Goal: Find specific page/section: Find specific page/section

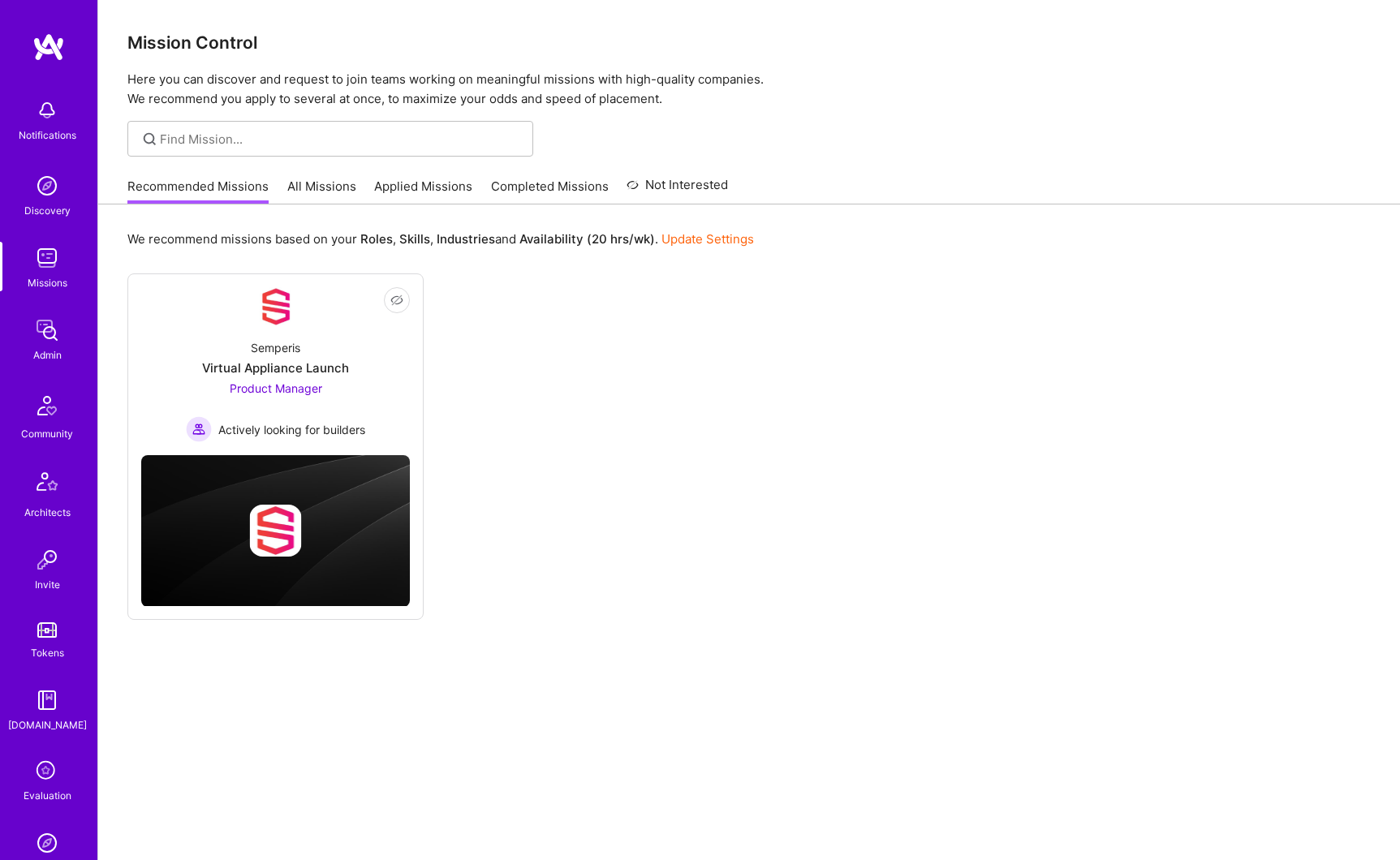
click at [46, 333] on img at bounding box center [47, 330] width 32 height 32
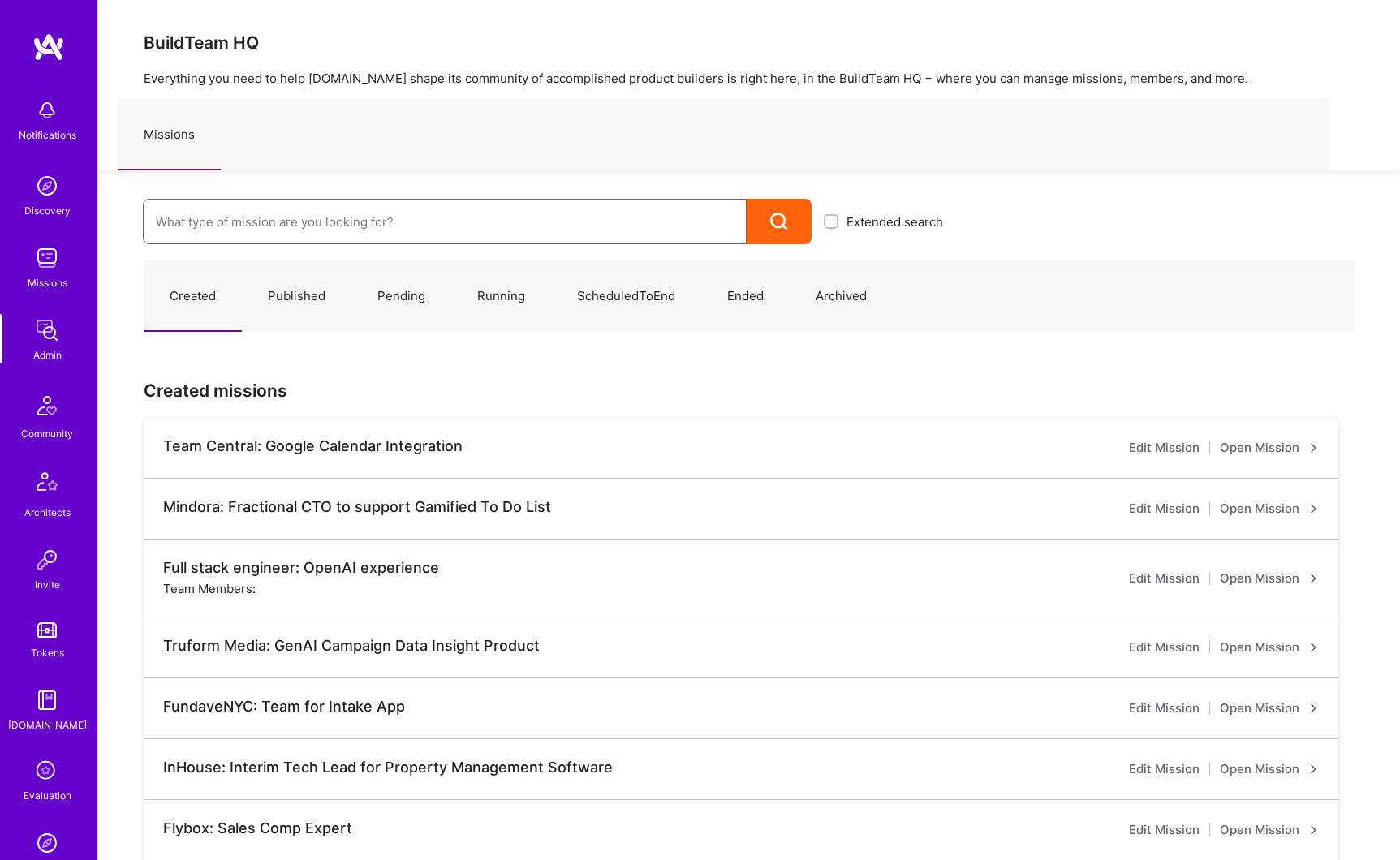
click at [272, 224] on input at bounding box center [444, 222] width 578 height 41
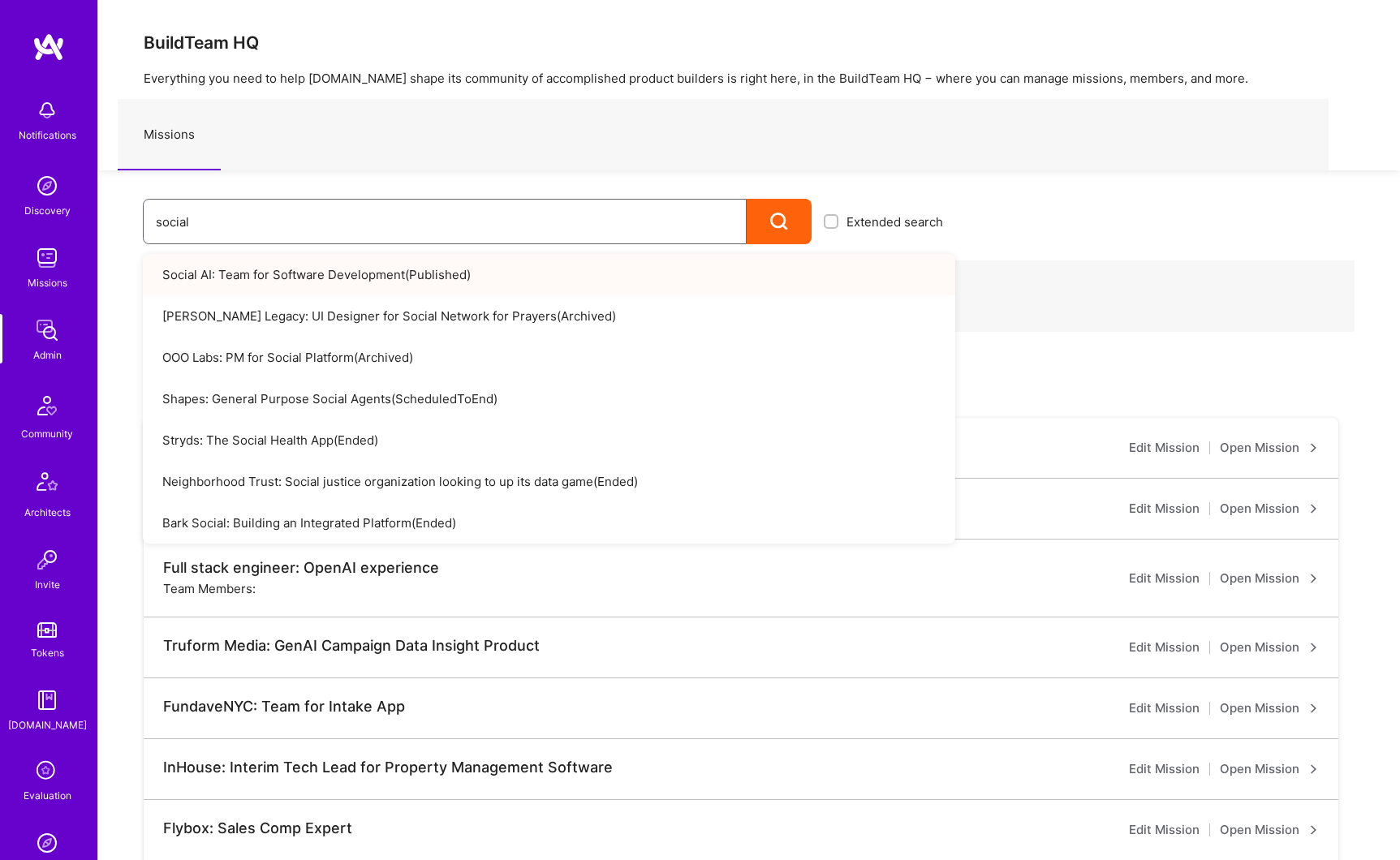
type input "social"
click at [281, 267] on link "Social AI: Team for Software Development ( Published )" at bounding box center [549, 274] width 813 height 41
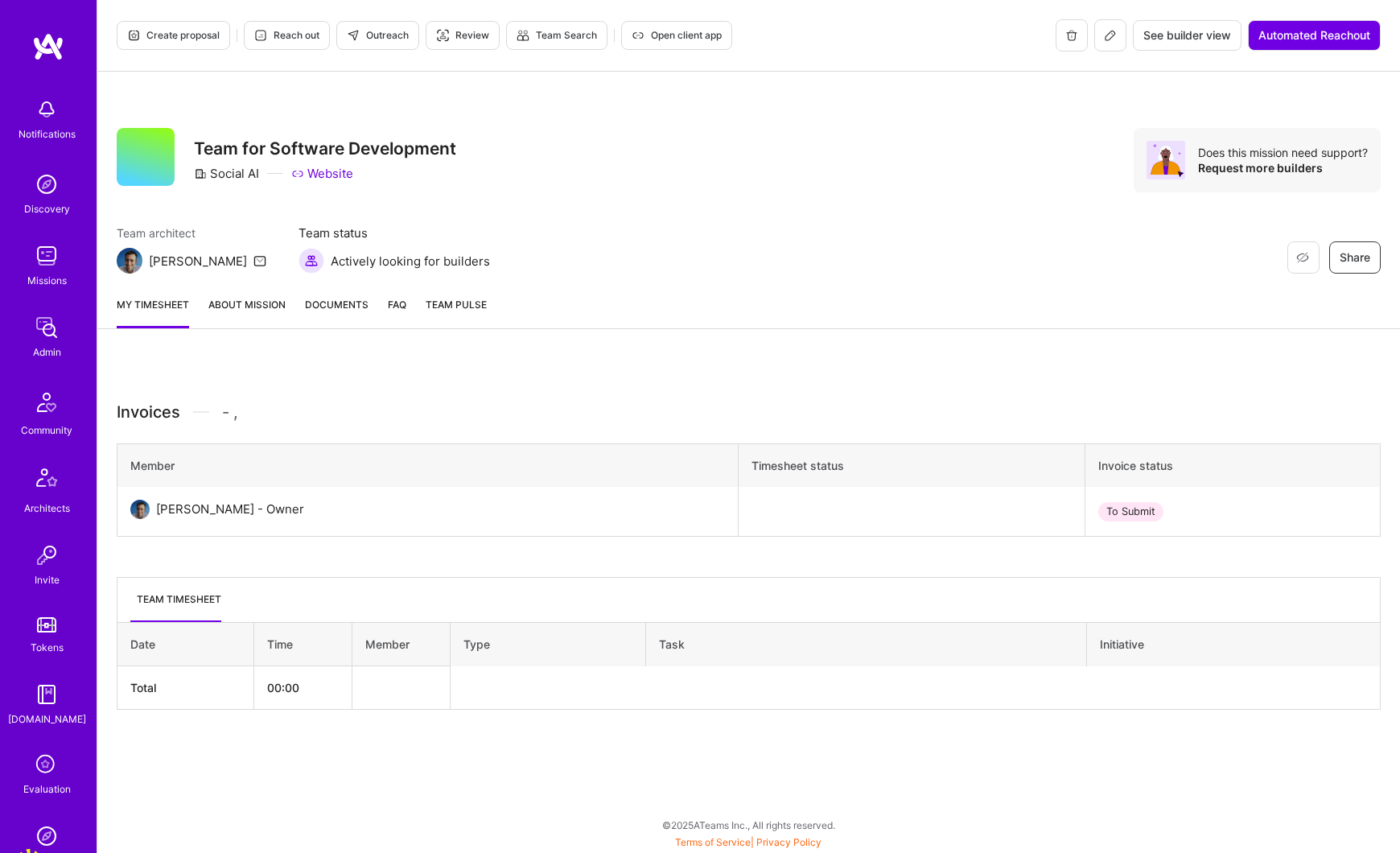
click at [270, 307] on link "About Mission" at bounding box center [247, 312] width 77 height 32
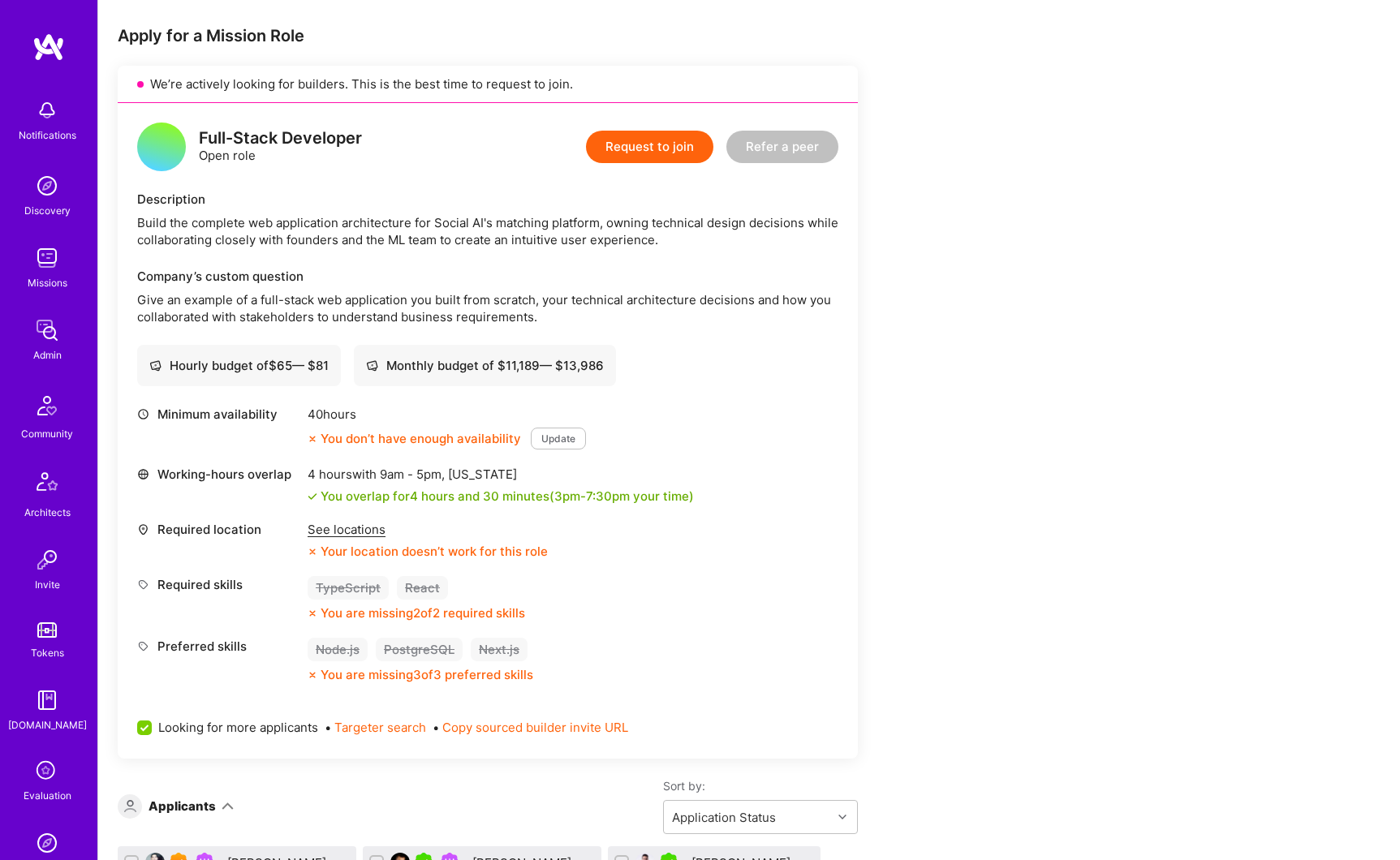
scroll to position [710, 0]
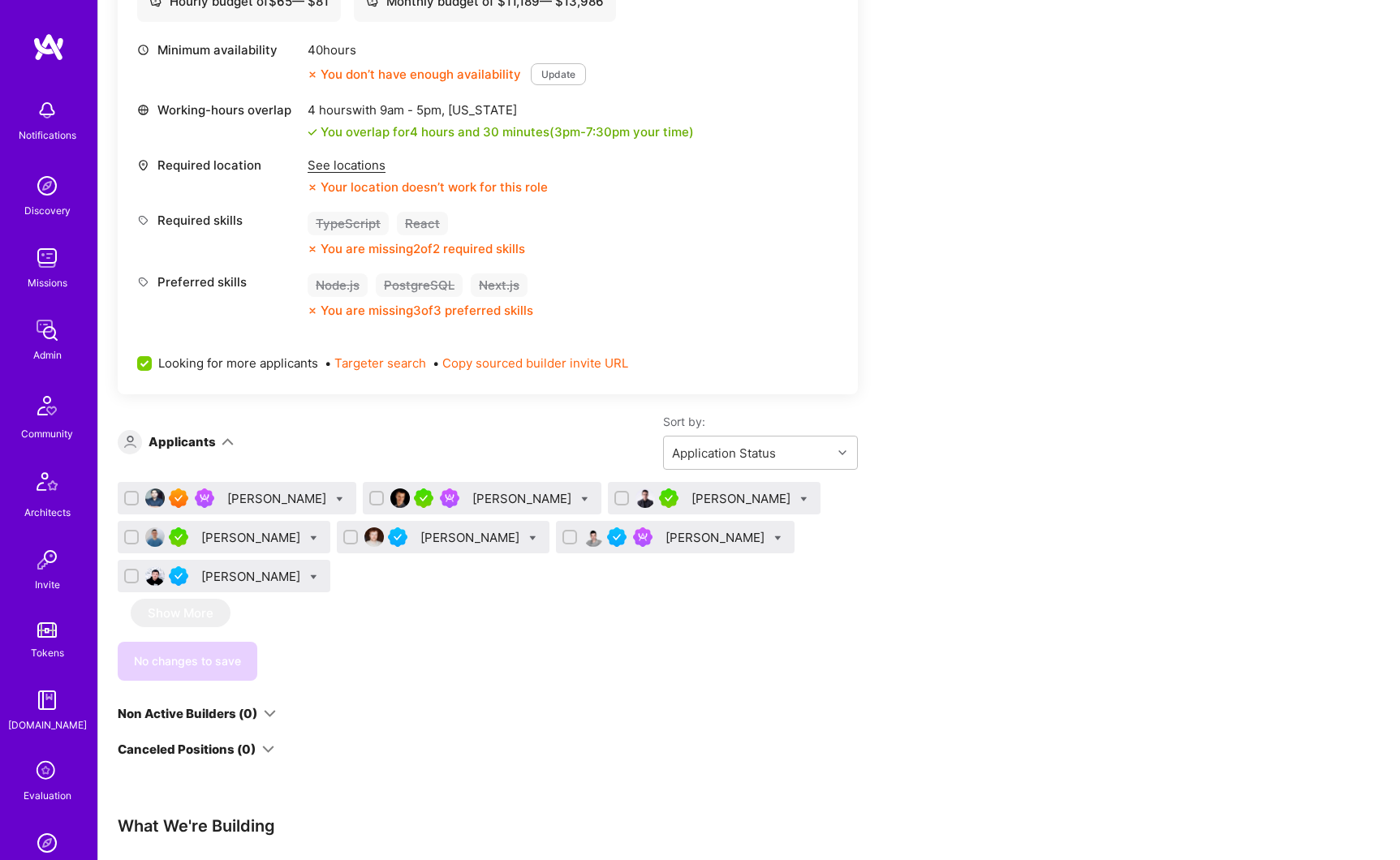
click at [248, 500] on div "[PERSON_NAME]" at bounding box center [278, 499] width 102 height 17
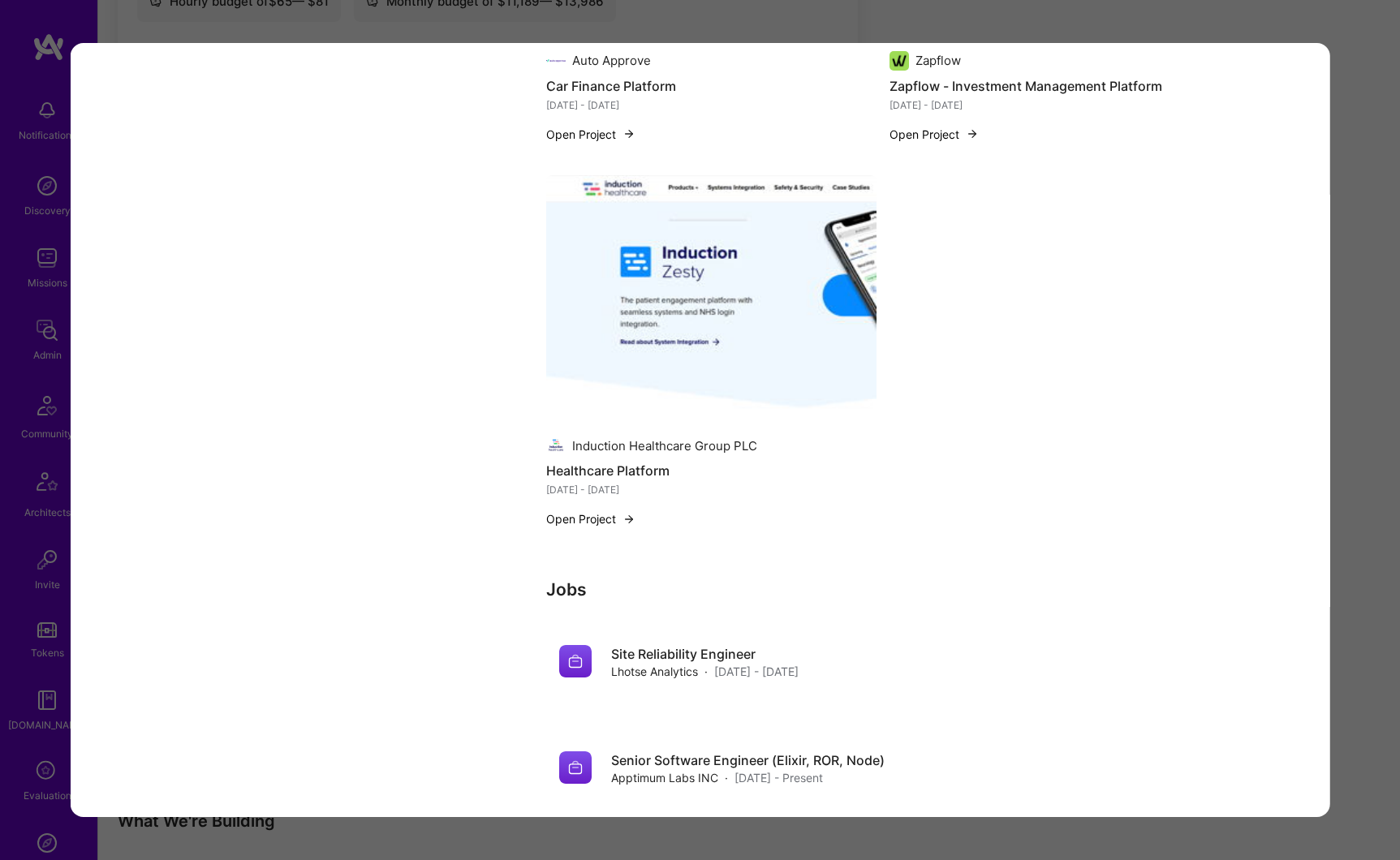
scroll to position [6189, 0]
